Goal: Check status: Check status

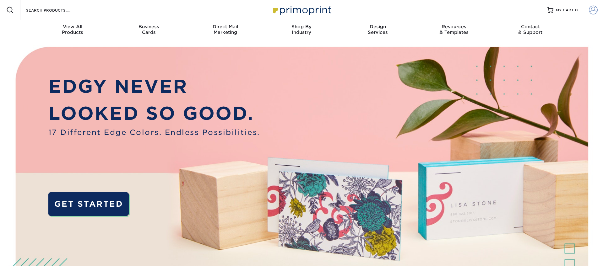
click at [592, 8] on span at bounding box center [593, 10] width 9 height 9
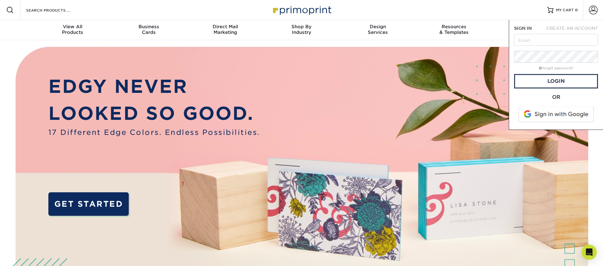
click at [549, 114] on span at bounding box center [556, 114] width 80 height 16
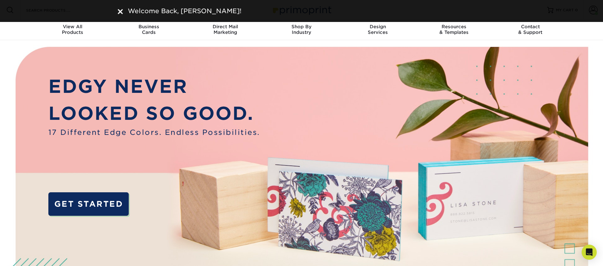
click at [119, 10] on img at bounding box center [120, 11] width 5 height 5
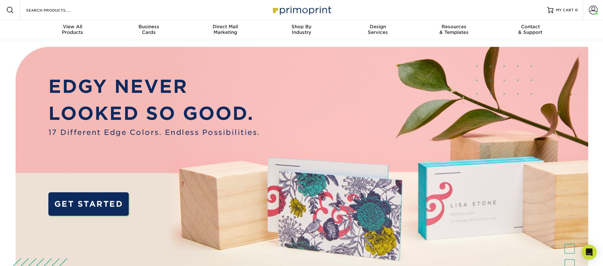
drag, startPoint x: 590, startPoint y: 7, endPoint x: 596, endPoint y: 23, distance: 17.0
click at [590, 7] on span at bounding box center [593, 10] width 9 height 9
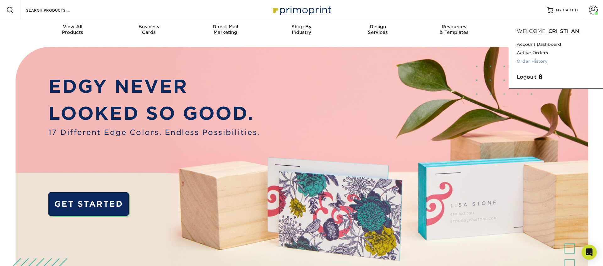
click at [533, 60] on link "Order History" at bounding box center [555, 61] width 79 height 8
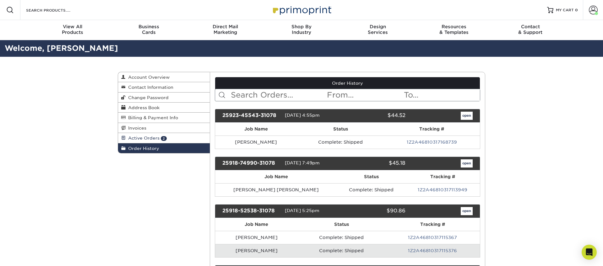
drag, startPoint x: 160, startPoint y: 137, endPoint x: 171, endPoint y: 137, distance: 11.0
click at [161, 137] on span "2" at bounding box center [164, 138] width 6 height 5
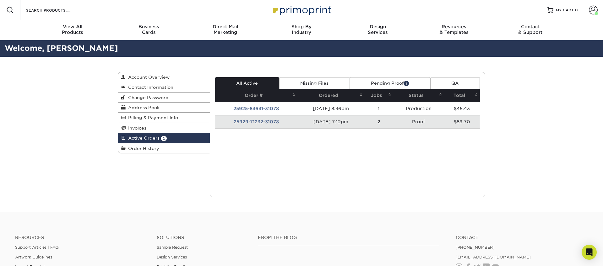
click at [401, 81] on link "Pending Proof 1" at bounding box center [390, 83] width 80 height 12
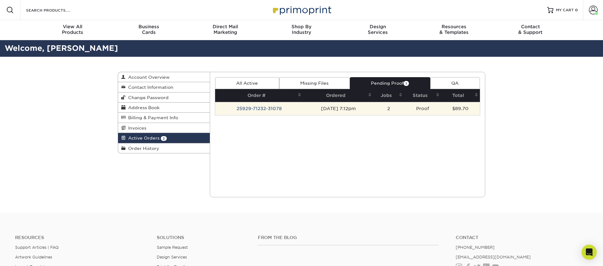
click at [289, 108] on td "25929-71232-31078" at bounding box center [259, 108] width 88 height 13
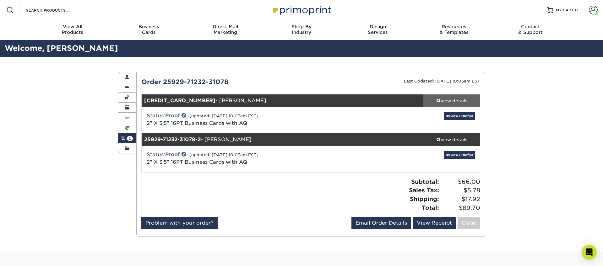
click at [438, 98] on div "view details" at bounding box center [451, 101] width 57 height 6
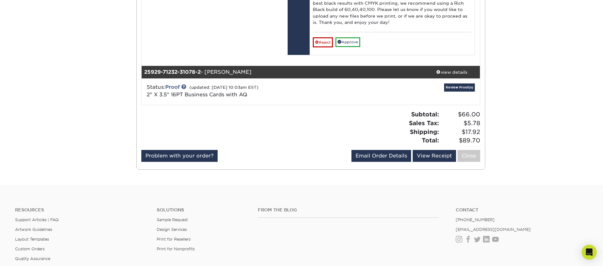
scroll to position [439, 0]
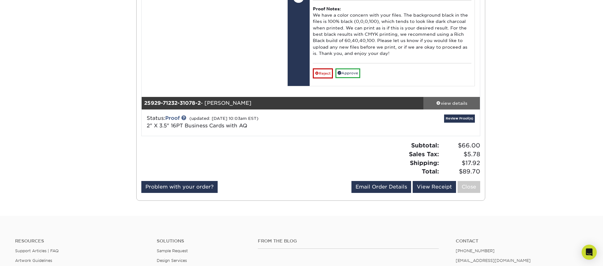
click at [446, 106] on div "view details" at bounding box center [451, 103] width 57 height 6
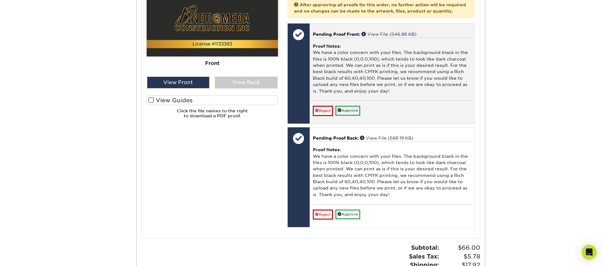
scroll to position [724, 0]
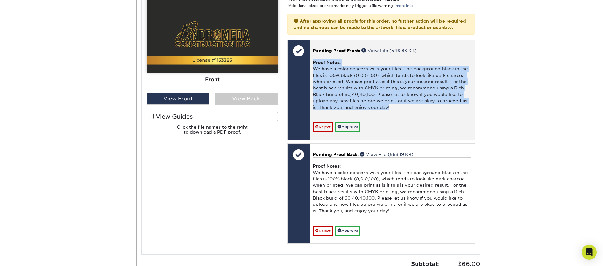
drag, startPoint x: 315, startPoint y: 80, endPoint x: 408, endPoint y: 119, distance: 101.0
click at [408, 117] on div "Proof Notes: We have a color concern with your files. The background black in t…" at bounding box center [392, 85] width 159 height 63
copy div "Proof Notes: We have a color concern with your files. The background black in t…"
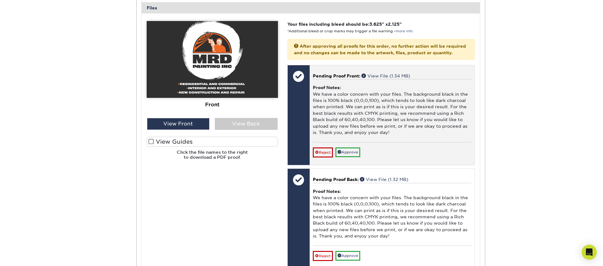
scroll to position [258, 0]
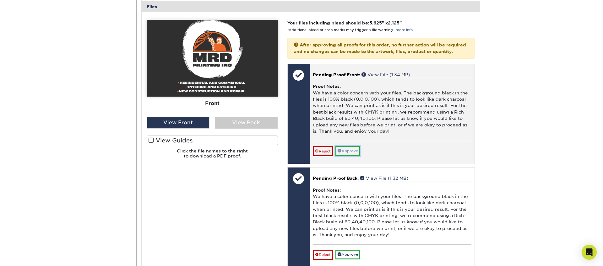
click at [351, 156] on link "Approve" at bounding box center [347, 151] width 25 height 10
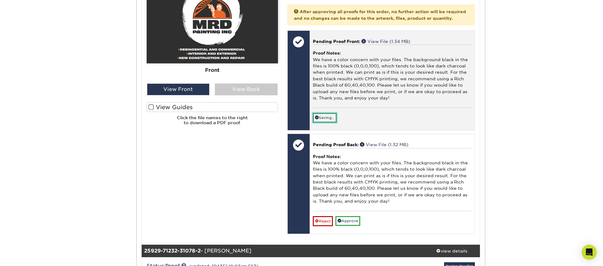
scroll to position [293, 0]
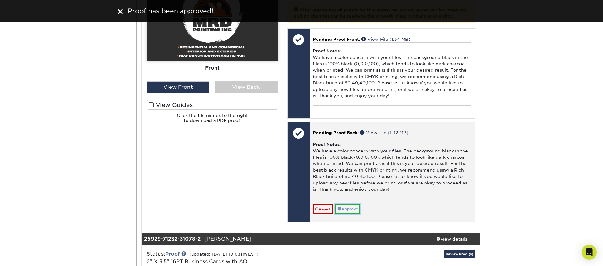
click at [348, 214] on link "Approve" at bounding box center [347, 209] width 25 height 10
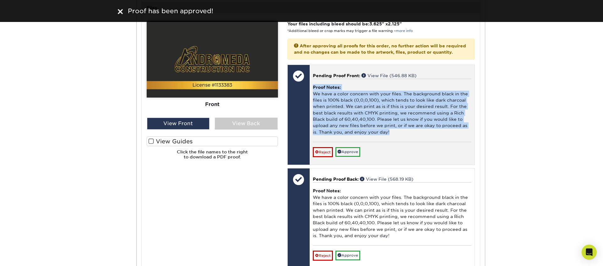
scroll to position [686, 0]
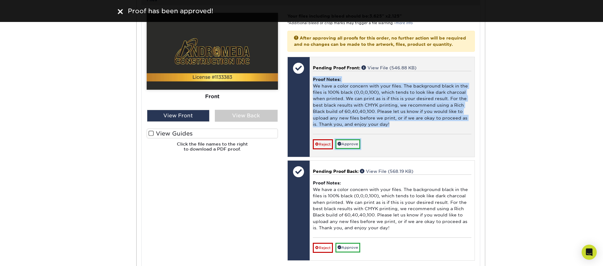
click at [351, 149] on link "Approve" at bounding box center [347, 144] width 25 height 10
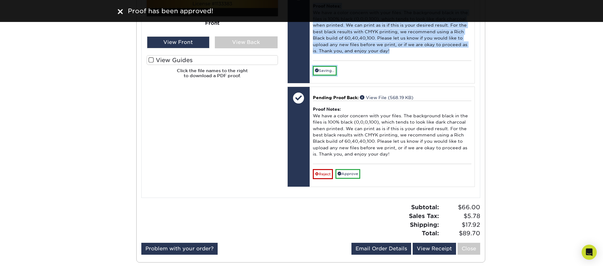
scroll to position [790, 0]
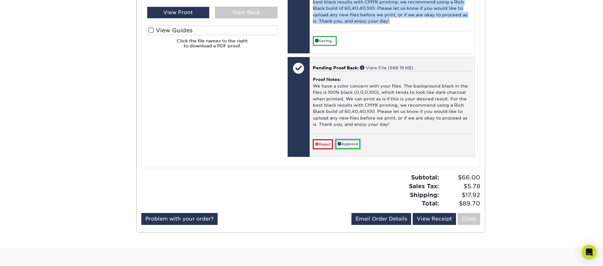
click at [355, 149] on link "Approve" at bounding box center [347, 144] width 25 height 10
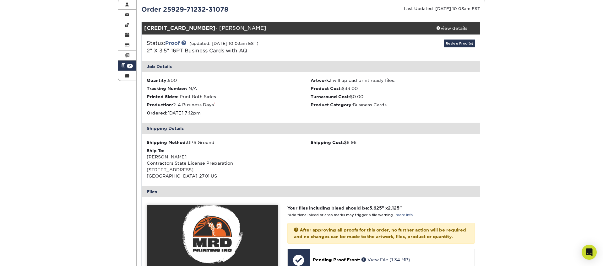
scroll to position [0, 0]
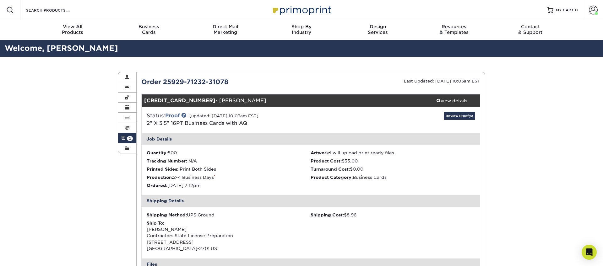
click at [301, 13] on img at bounding box center [301, 10] width 63 height 14
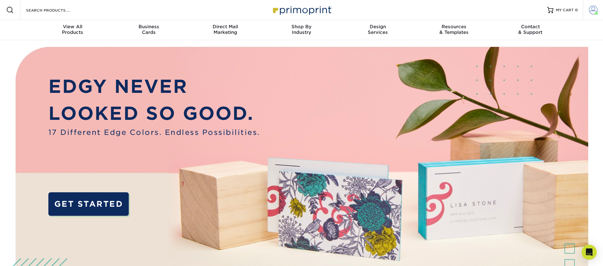
click at [595, 10] on span at bounding box center [593, 10] width 9 height 9
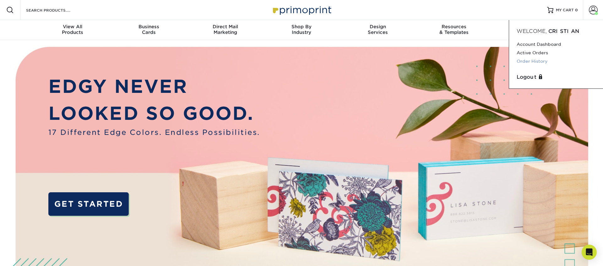
click at [531, 60] on link "Order History" at bounding box center [555, 61] width 79 height 8
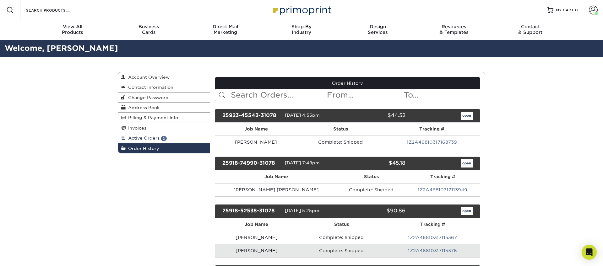
click at [161, 139] on span "2" at bounding box center [164, 138] width 6 height 5
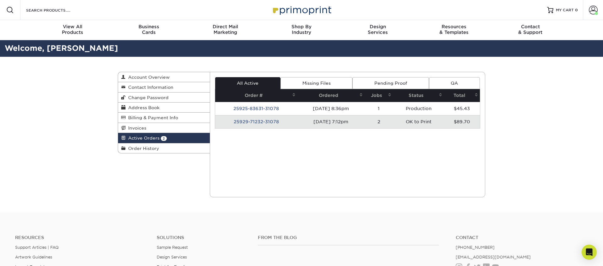
click at [310, 109] on td "09/25/2025 8:36pm" at bounding box center [330, 108] width 67 height 13
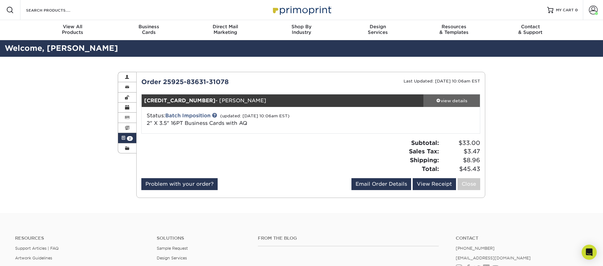
click at [438, 103] on div "view details" at bounding box center [451, 101] width 57 height 6
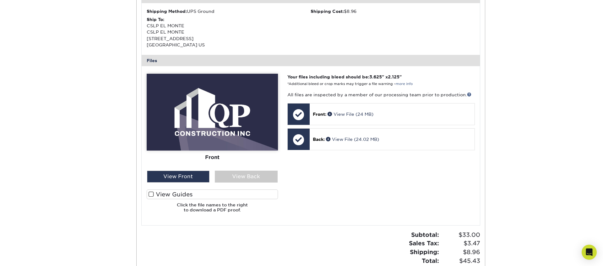
scroll to position [206, 0]
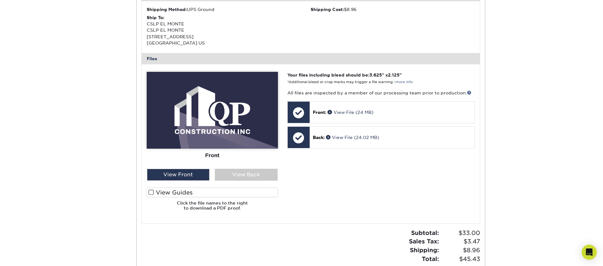
click at [240, 167] on div "Front Back" at bounding box center [212, 120] width 131 height 97
click at [231, 173] on div "View Back" at bounding box center [246, 175] width 63 height 12
